Goal: Task Accomplishment & Management: Manage account settings

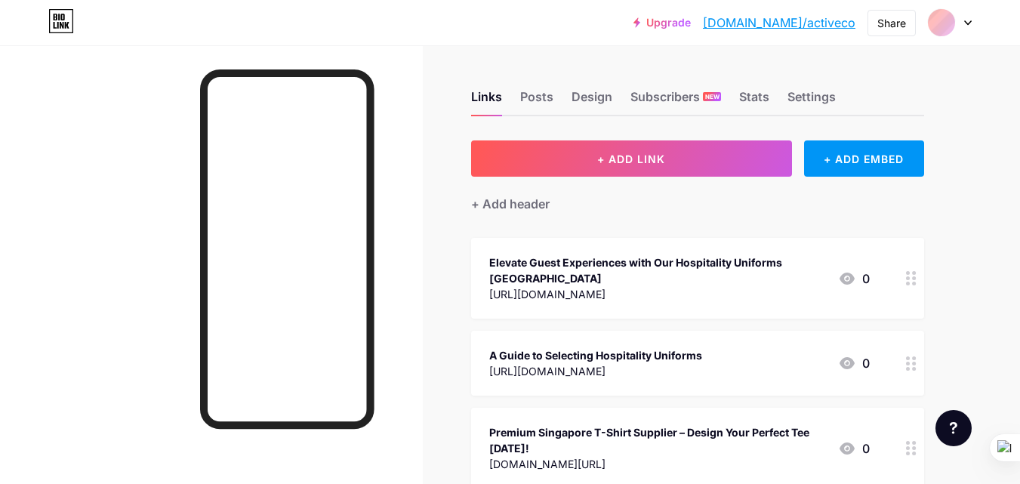
click at [627, 188] on div "+ Add header" at bounding box center [697, 195] width 453 height 37
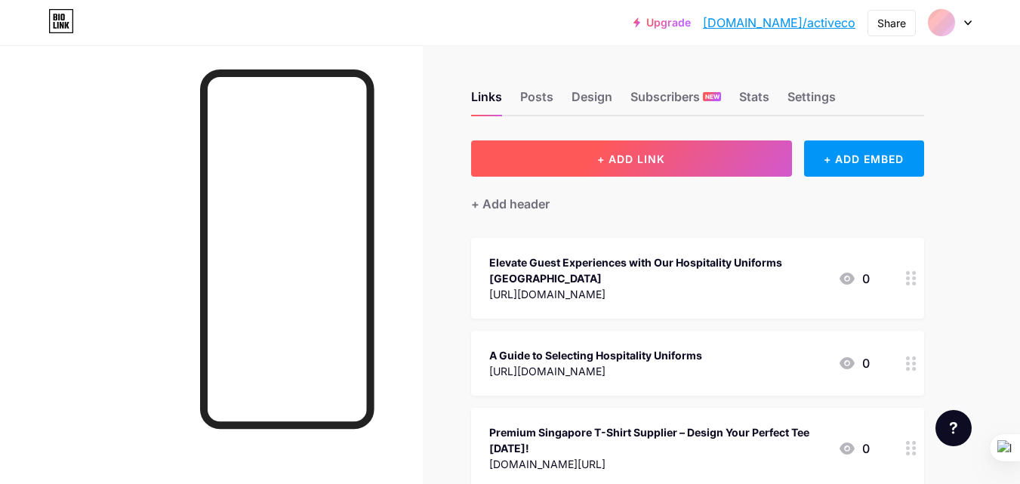
click at [618, 162] on span "+ ADD LINK" at bounding box center [631, 159] width 68 height 13
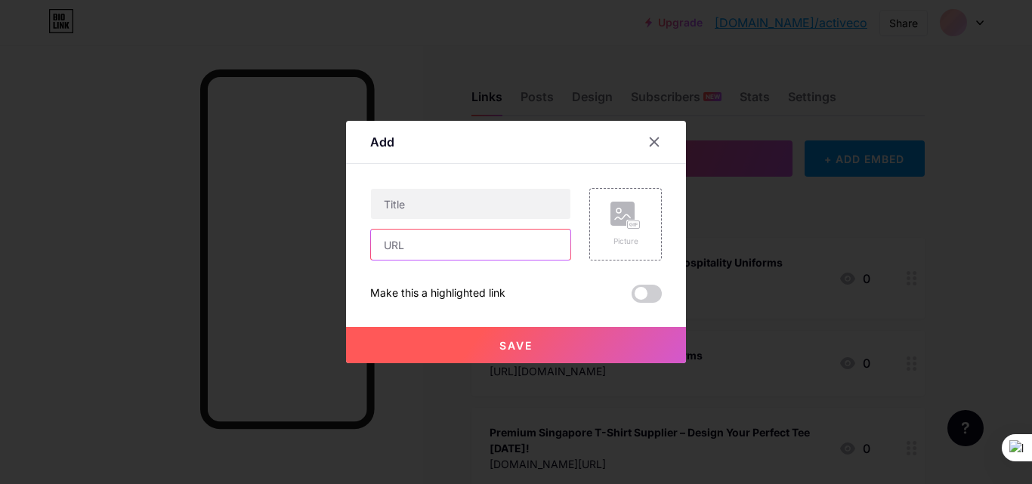
click at [439, 251] on input "text" at bounding box center [470, 245] width 199 height 30
paste input "[URL][DOMAIN_NAME]"
type input "[URL][DOMAIN_NAME]"
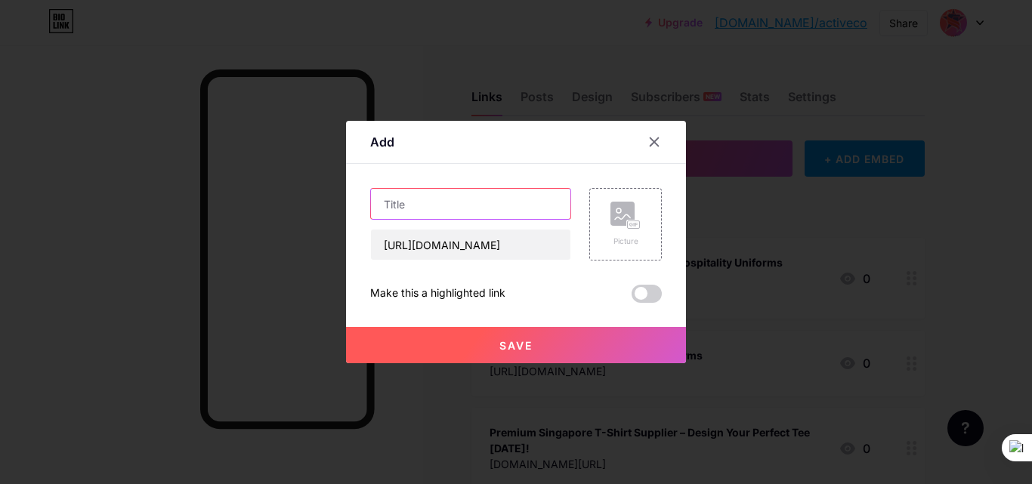
click at [423, 208] on input "text" at bounding box center [470, 204] width 199 height 30
paste input "Customised Shirt Singapore – Design, Print & Wear Your Brand with ActiveCool Fa…"
type input "Customised Shirt Singapore – Design, Print & Wear Your Brand with ActiveCool Fa…"
click at [470, 350] on button "Save" at bounding box center [516, 345] width 340 height 36
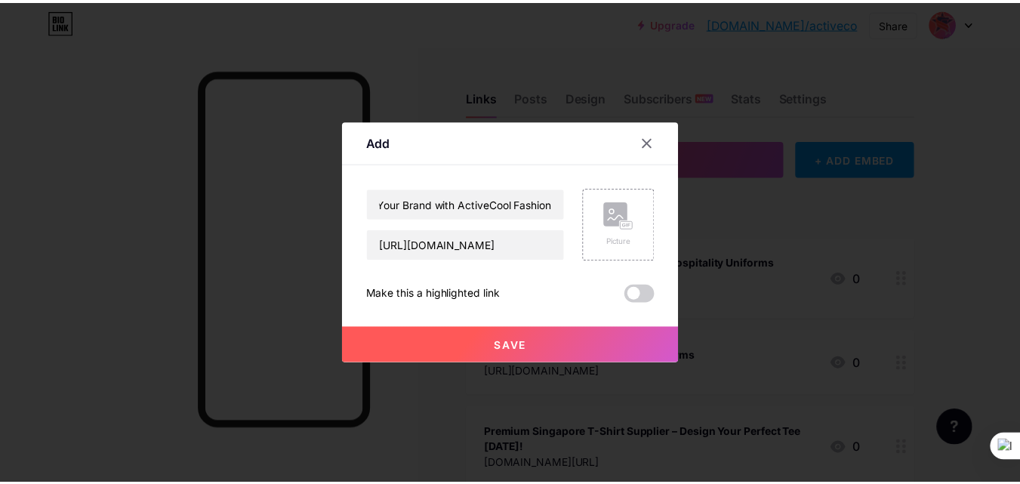
scroll to position [0, 0]
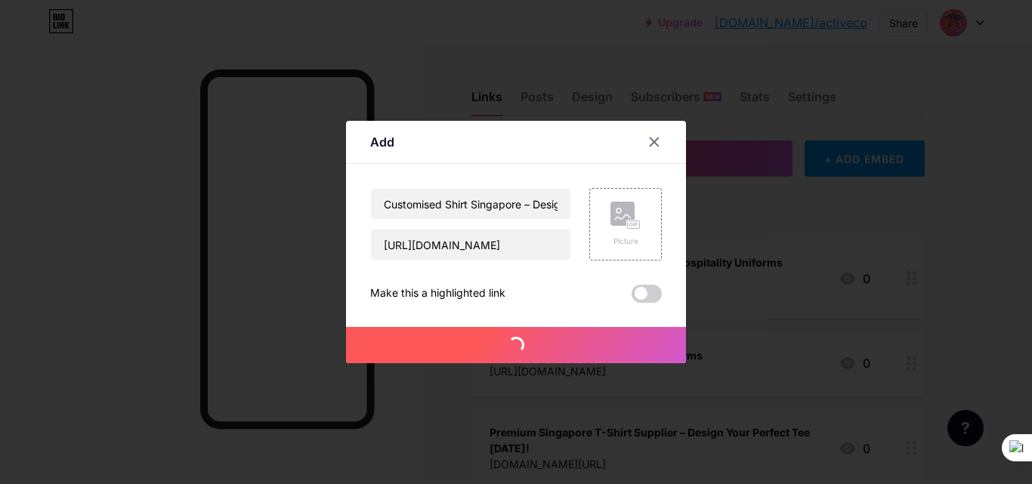
click at [1019, 220] on div at bounding box center [516, 242] width 1032 height 484
